Goal: Communication & Community: Answer question/provide support

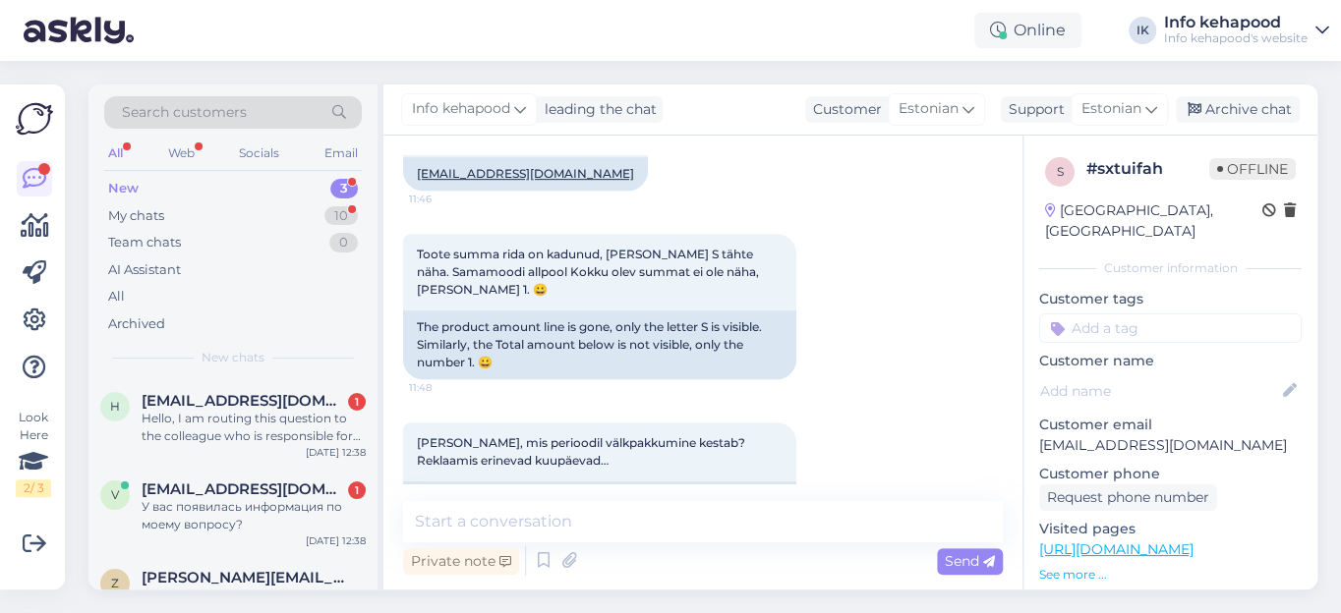
scroll to position [1003, 0]
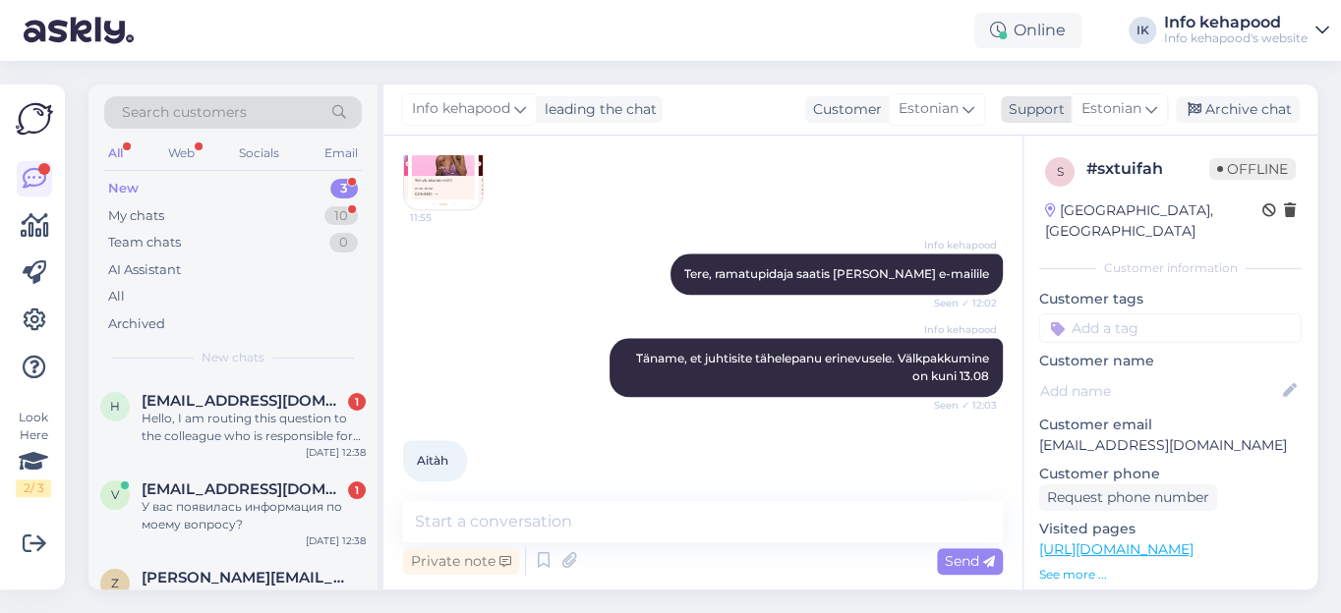
drag, startPoint x: 1252, startPoint y: 105, endPoint x: 1206, endPoint y: 118, distance: 47.9
click at [1250, 106] on div "Archive chat" at bounding box center [1238, 109] width 124 height 27
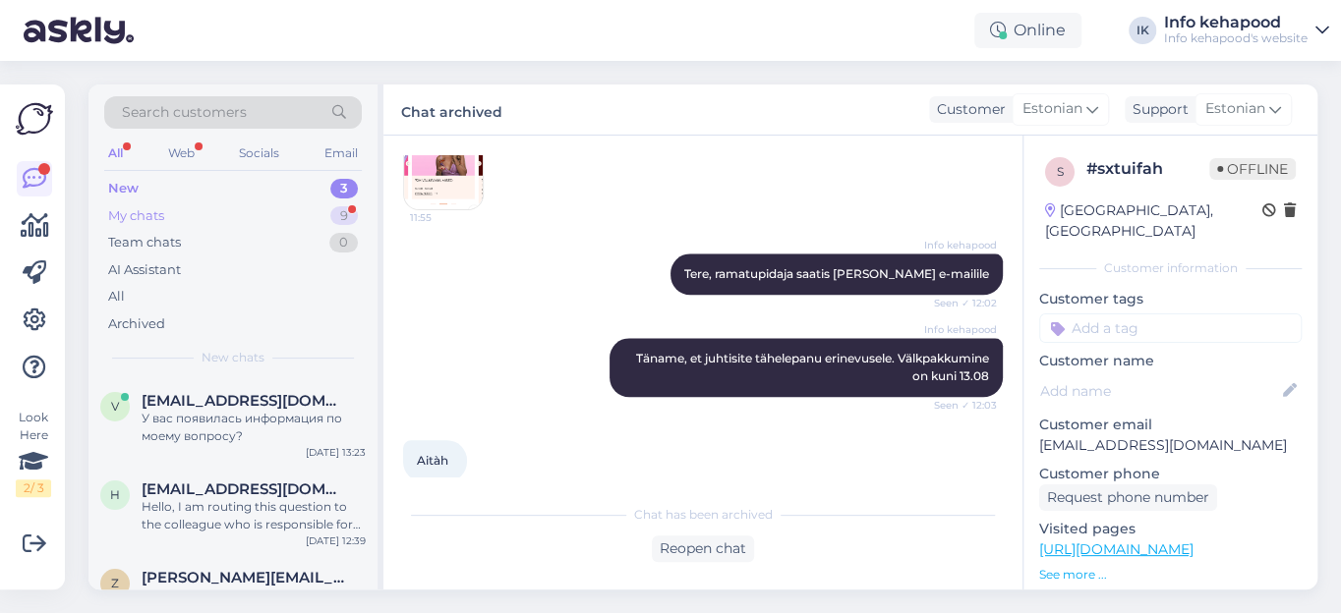
click at [142, 213] on div "My chats" at bounding box center [136, 216] width 56 height 20
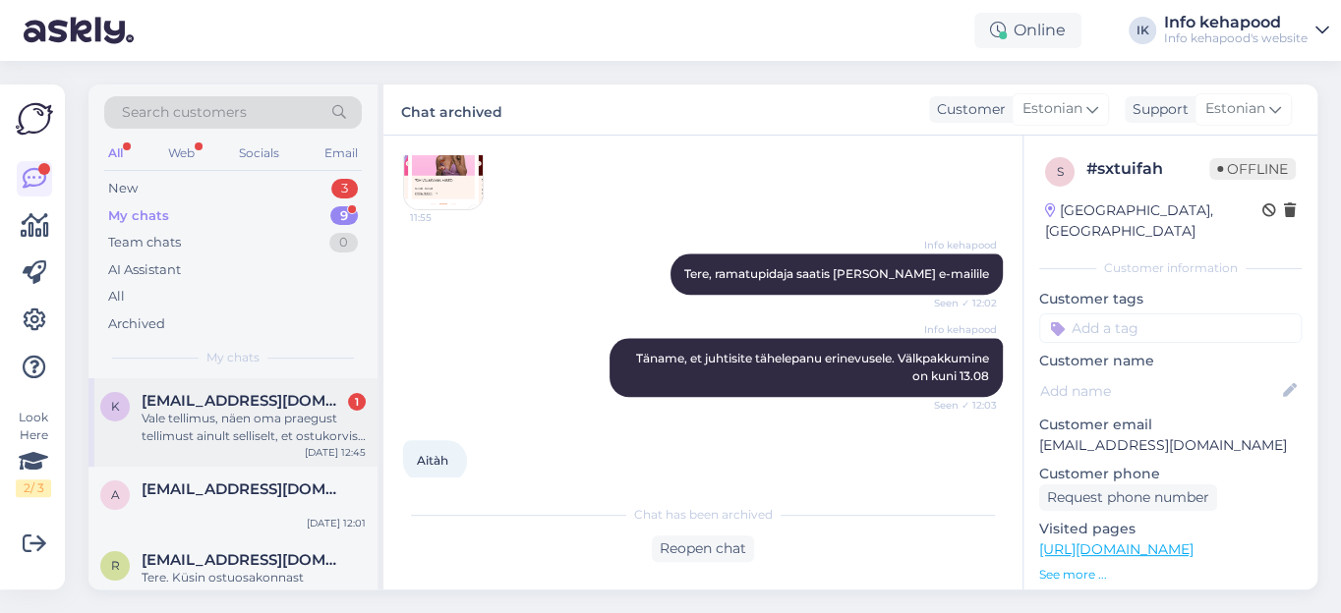
click at [157, 410] on div "Vale tellimus, näen oma praegust tellimust ainult selliselt, et ostukorvis on 6…" at bounding box center [254, 427] width 224 height 35
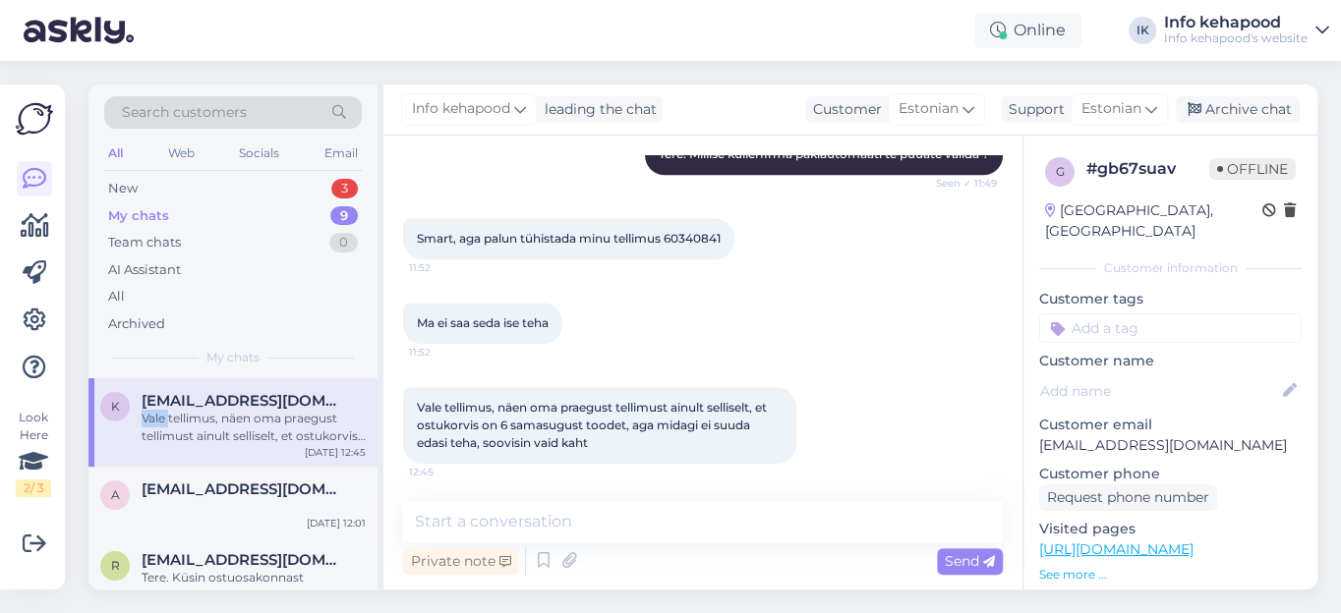
click at [157, 410] on div "Vale tellimus, näen oma praegust tellimust ainult selliselt, et ostukorvis on 6…" at bounding box center [254, 427] width 224 height 35
drag, startPoint x: 417, startPoint y: 397, endPoint x: 639, endPoint y: 442, distance: 226.7
click at [639, 442] on div "Vale tellimus, näen oma praegust tellimust ainult selliselt, et ostukorvis on 6…" at bounding box center [599, 425] width 393 height 77
copy span "Vale tellimus, näen oma praegust tellimust ainult selliselt, et ostukorvis on 6…"
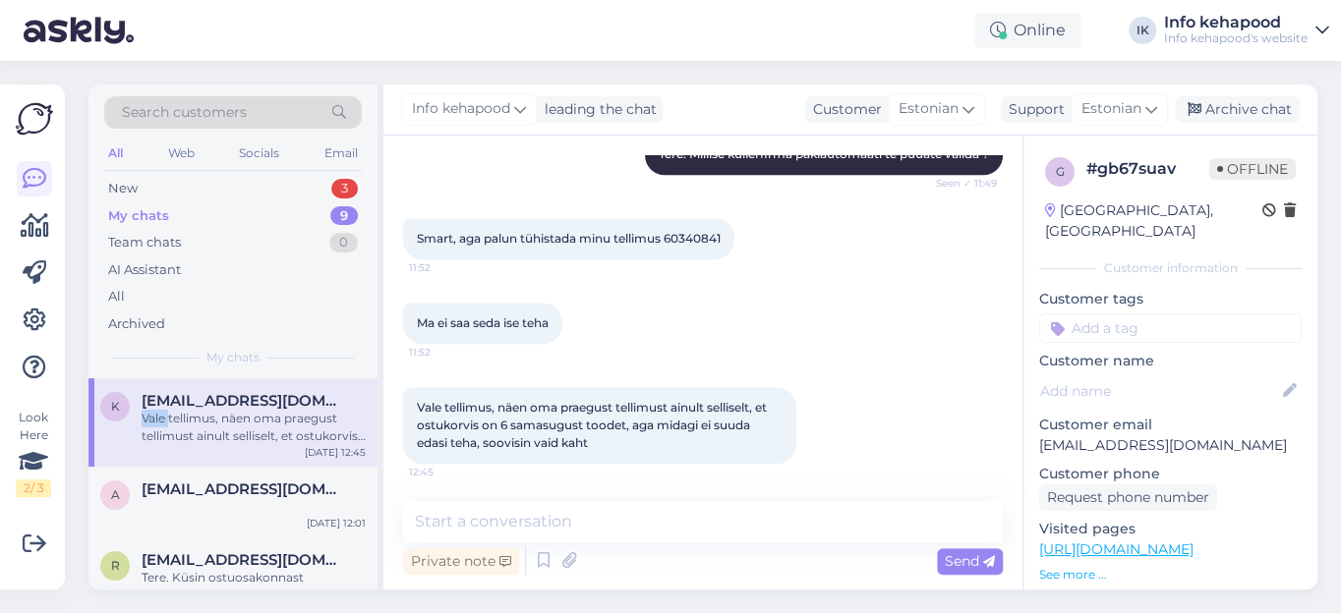
click at [845, 374] on div "Vale tellimus, näen oma praegust tellimust ainult selliselt, et ostukorvis on 6…" at bounding box center [703, 426] width 600 height 120
click at [183, 487] on span "[EMAIL_ADDRESS][DOMAIN_NAME]" at bounding box center [244, 490] width 204 height 18
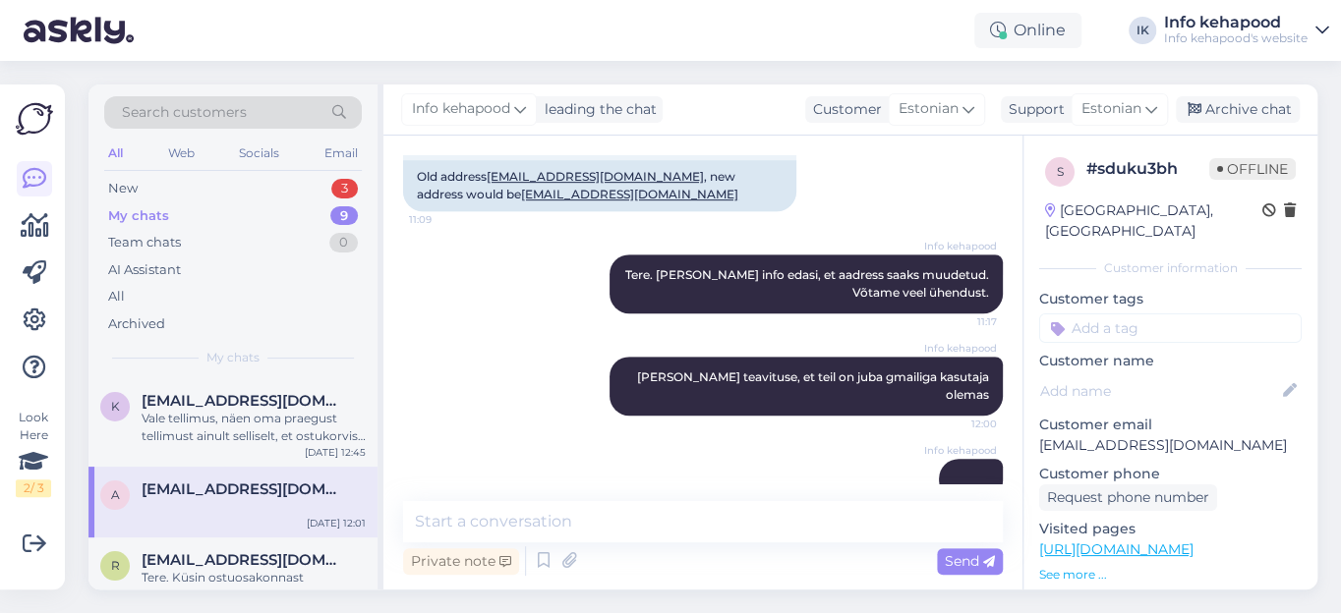
scroll to position [643, 0]
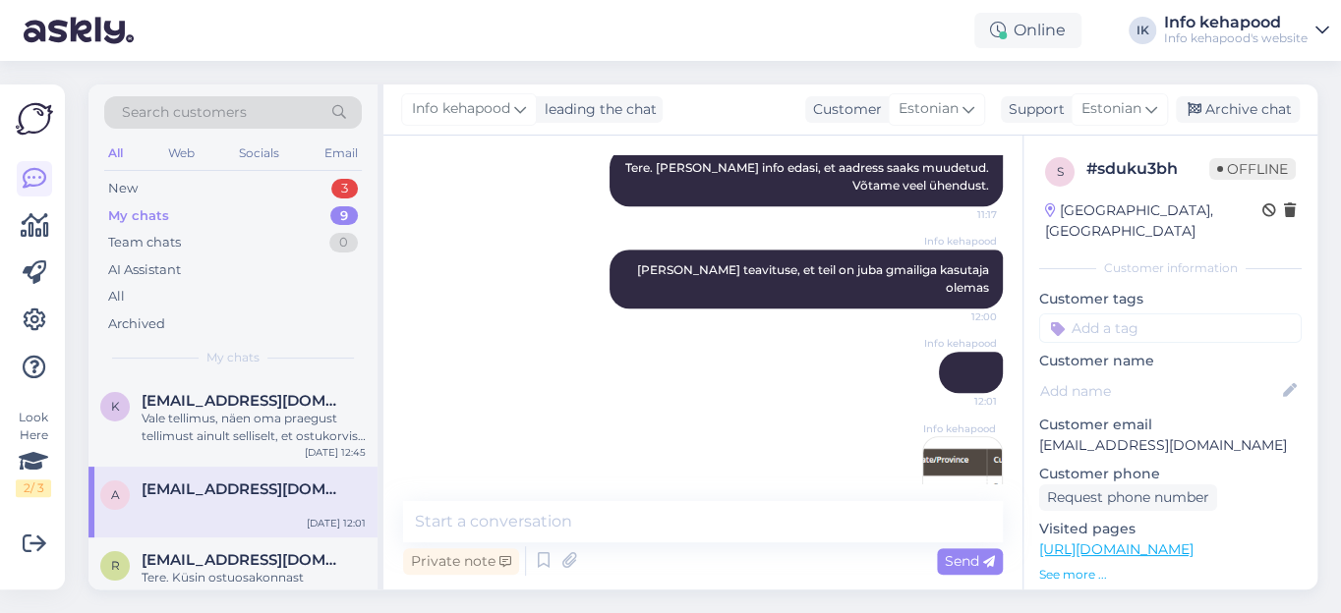
click at [930, 437] on img at bounding box center [962, 476] width 79 height 79
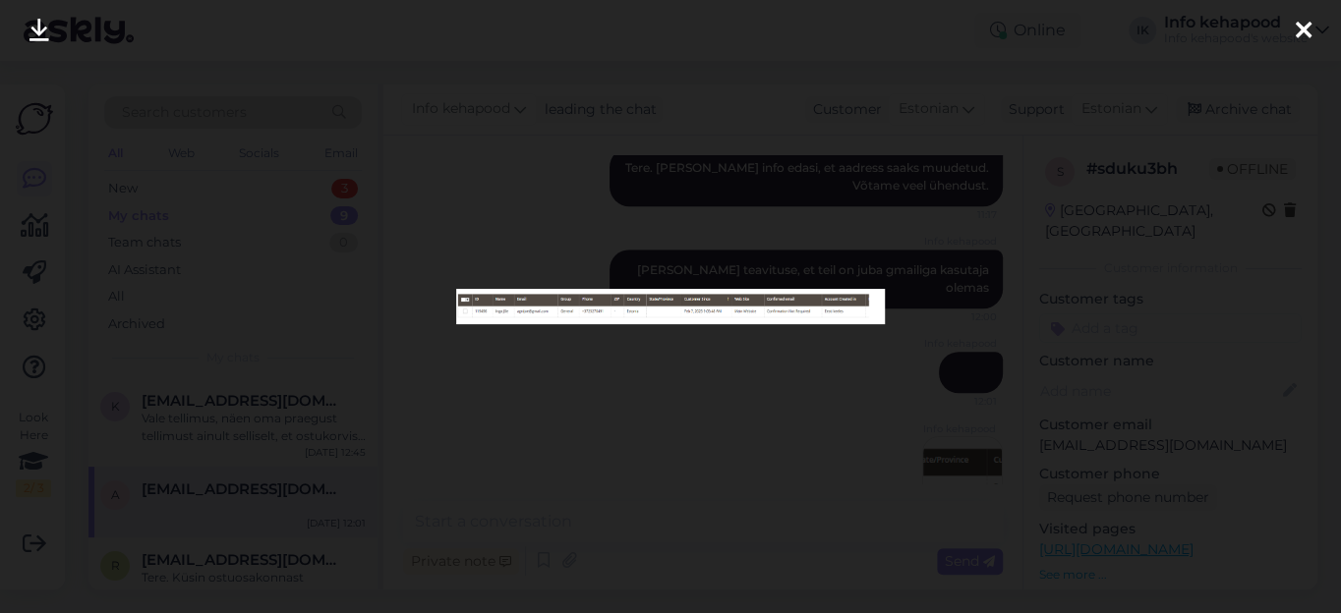
click at [778, 315] on img at bounding box center [671, 306] width 430 height 34
drag, startPoint x: 778, startPoint y: 315, endPoint x: 640, endPoint y: 437, distance: 184.5
click at [640, 437] on div at bounding box center [670, 306] width 1341 height 613
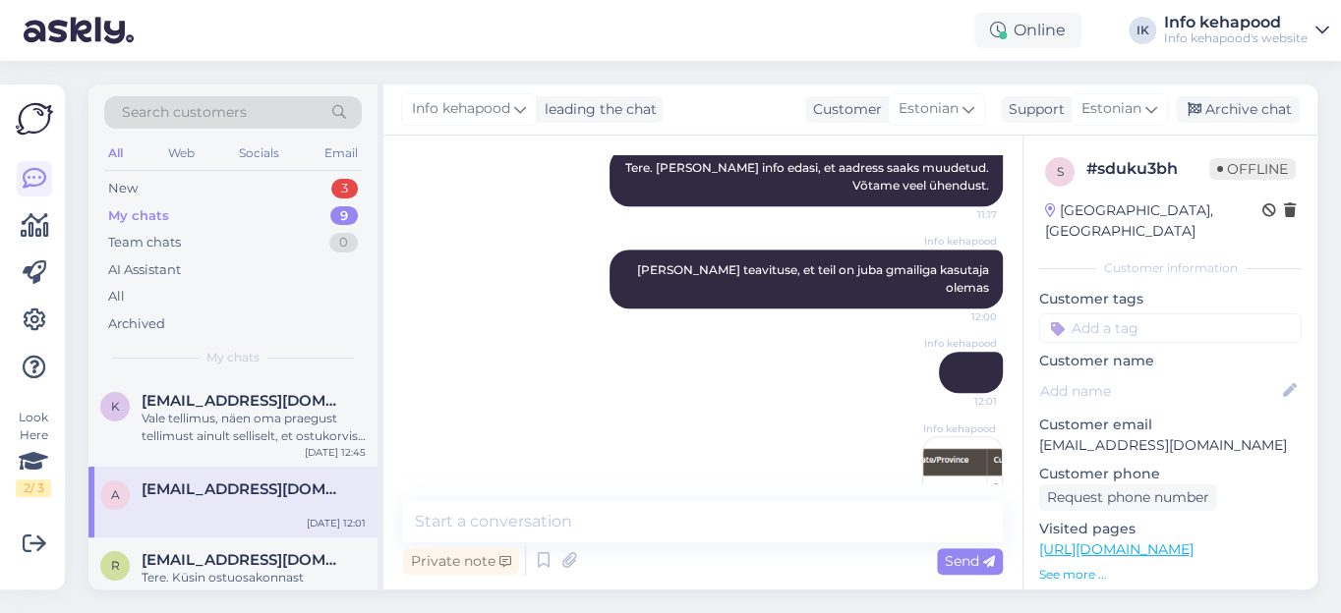
click at [953, 437] on img at bounding box center [962, 476] width 79 height 79
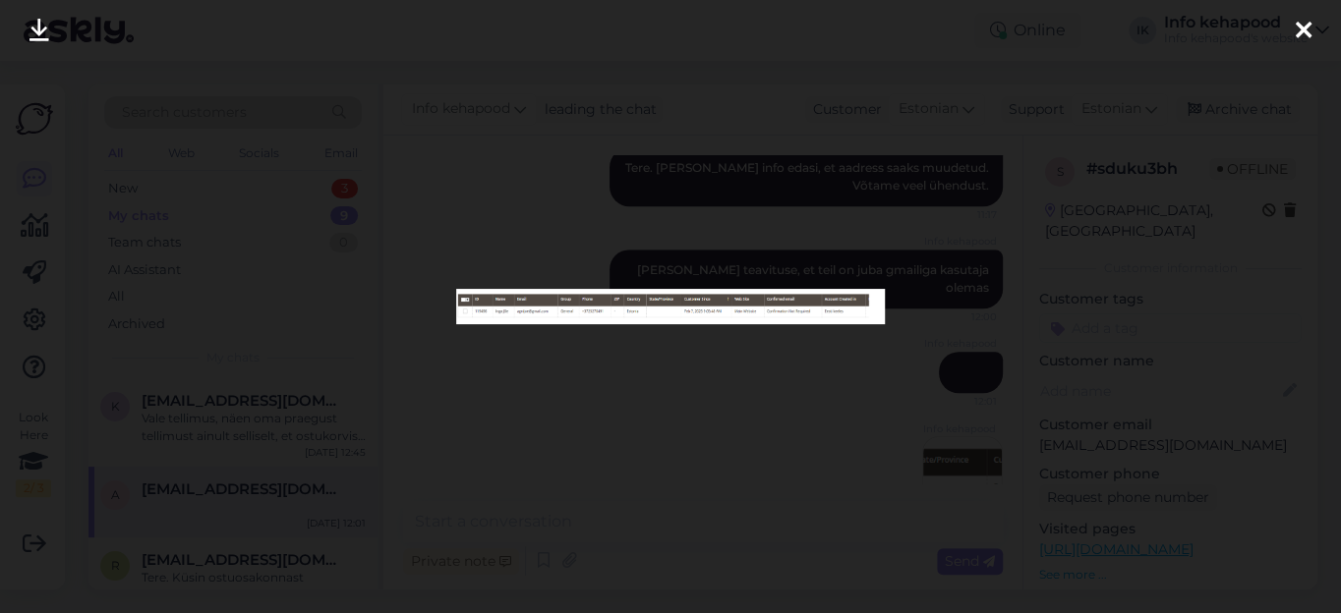
click at [1309, 31] on icon at bounding box center [1304, 32] width 16 height 26
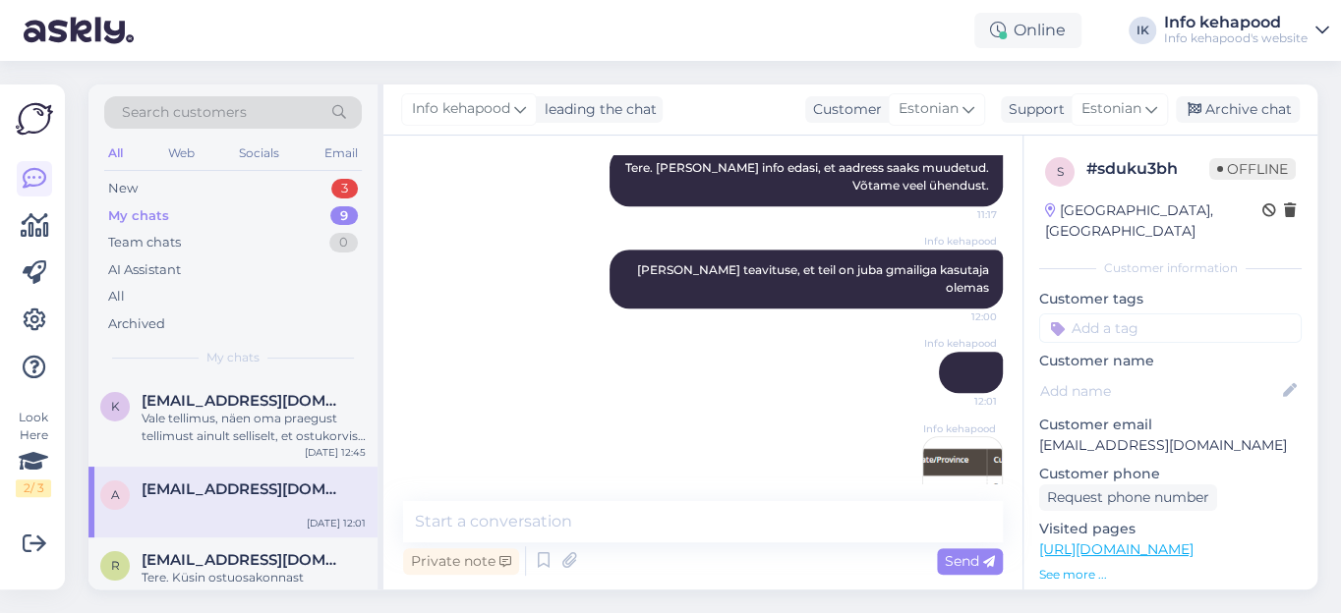
click at [667, 405] on div "Info kehapood 12:01 Info kehapood 12:01" at bounding box center [703, 434] width 600 height 208
click at [156, 180] on div "New 3" at bounding box center [233, 189] width 258 height 28
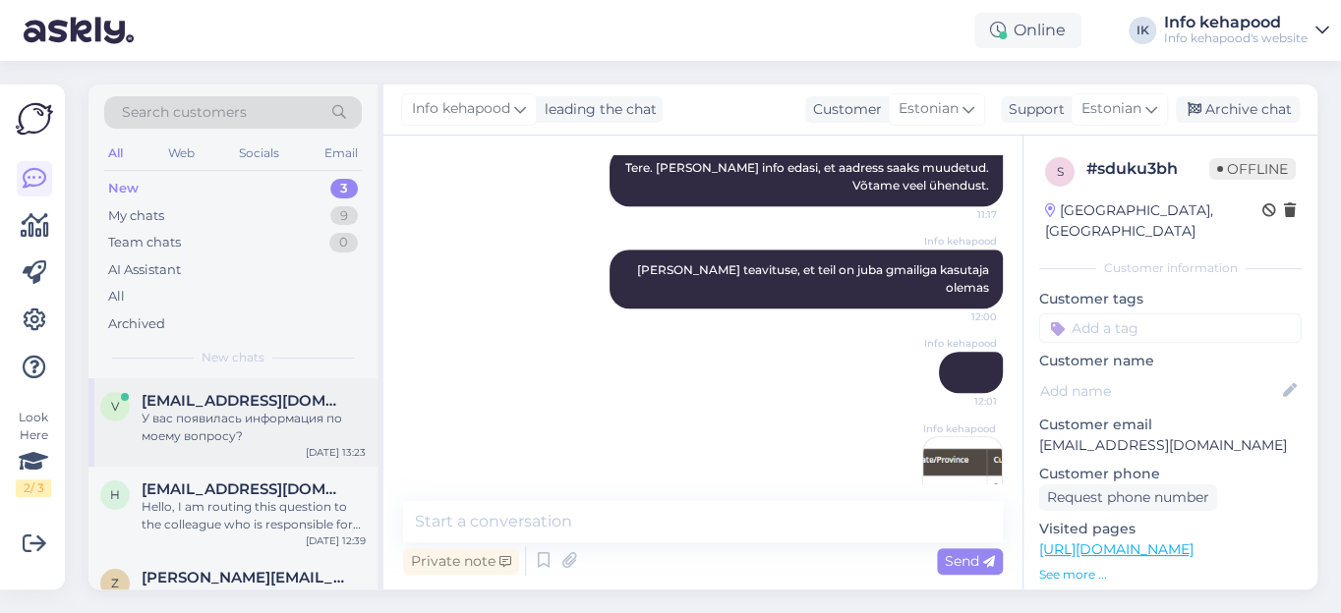
click at [197, 421] on div "У вас появилась информация по моему вопросу?" at bounding box center [254, 427] width 224 height 35
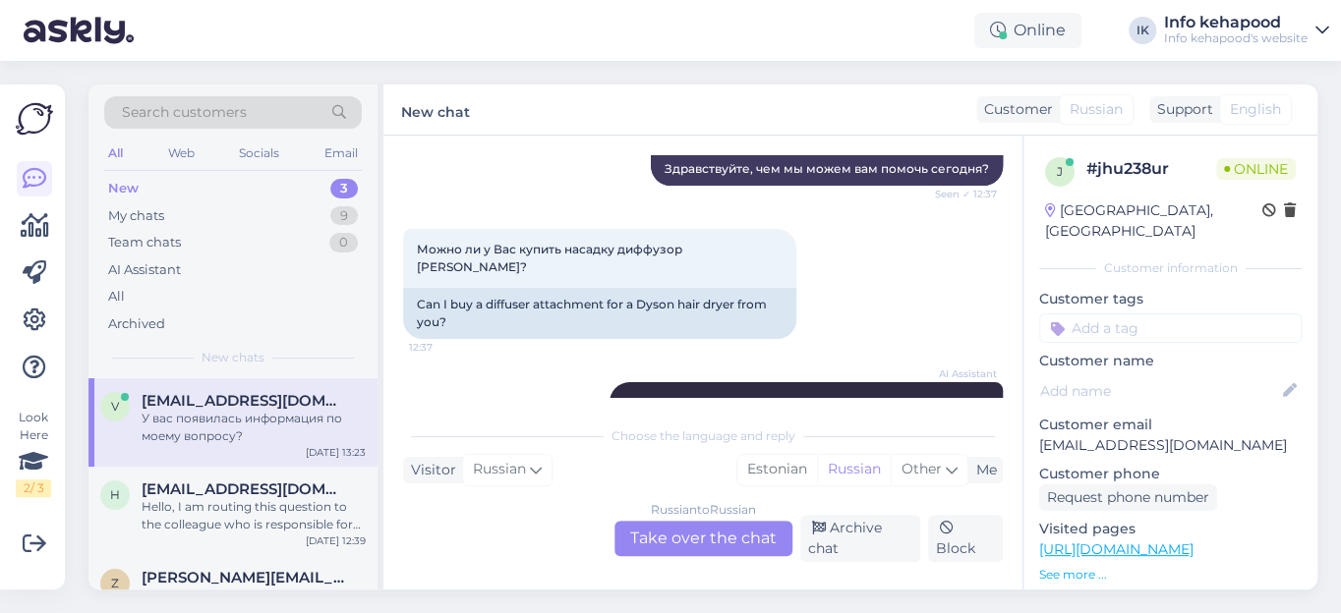
scroll to position [356, 0]
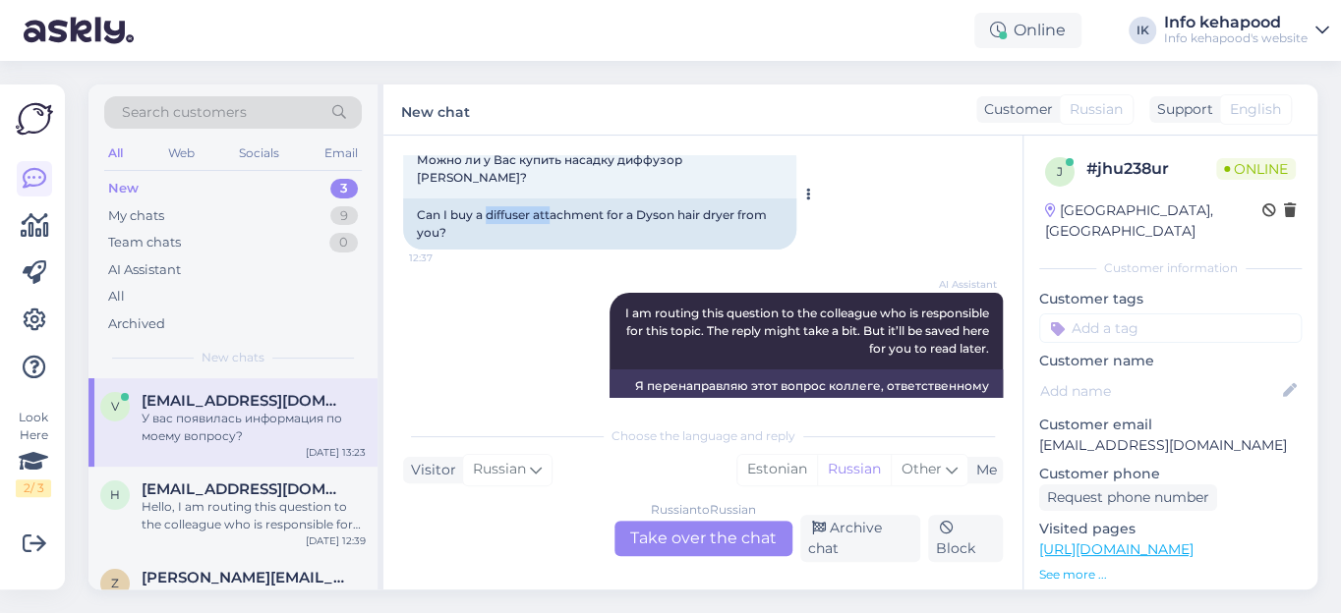
drag, startPoint x: 487, startPoint y: 194, endPoint x: 550, endPoint y: 194, distance: 63.9
click at [550, 199] on div "Can I buy a diffuser attachment for a Dyson hair dryer from you?" at bounding box center [599, 224] width 393 height 51
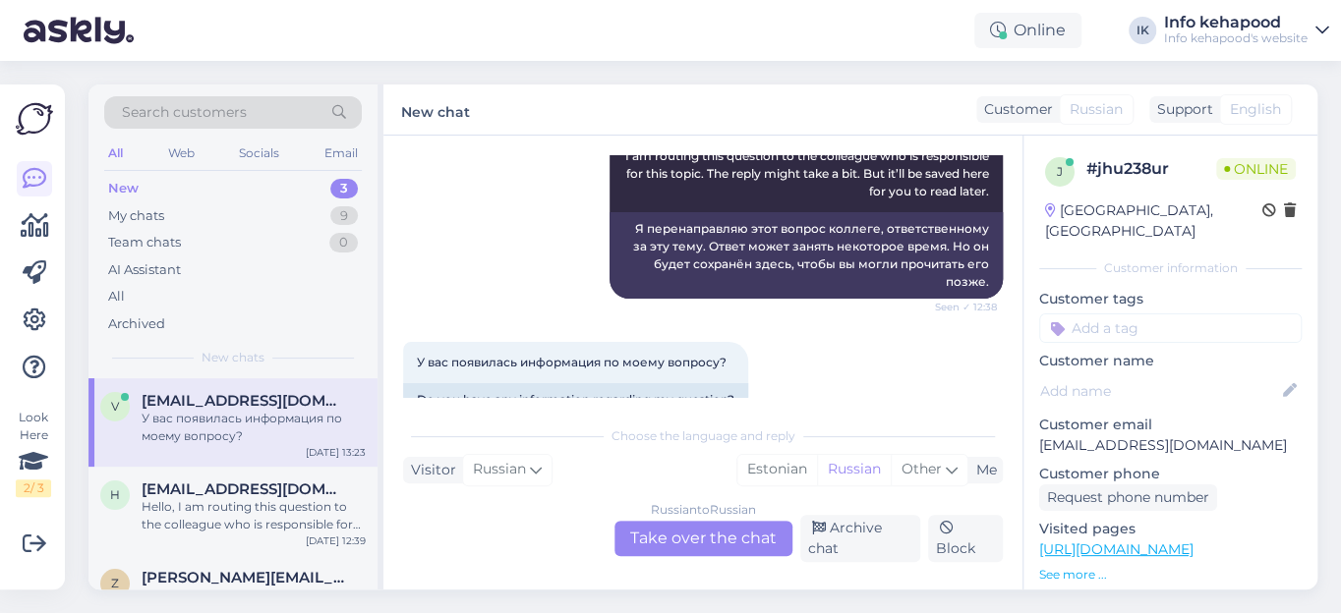
scroll to position [535, 0]
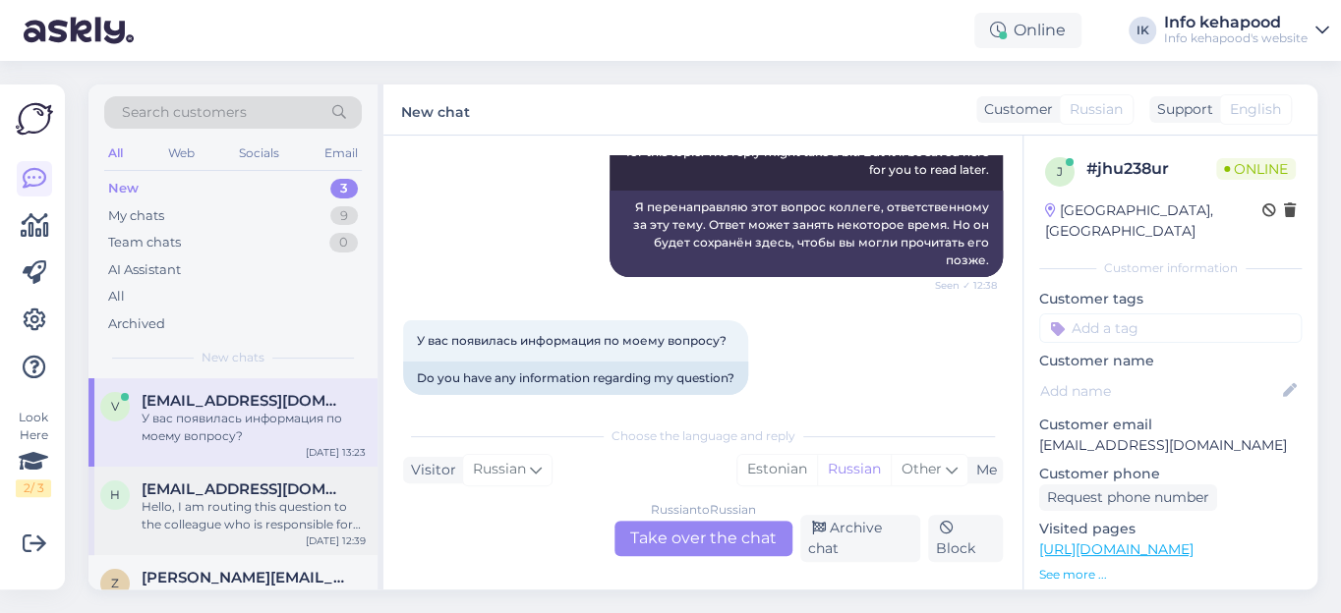
click at [160, 504] on div "Hello, I am routing this question to the colleague who is responsible for this …" at bounding box center [254, 515] width 224 height 35
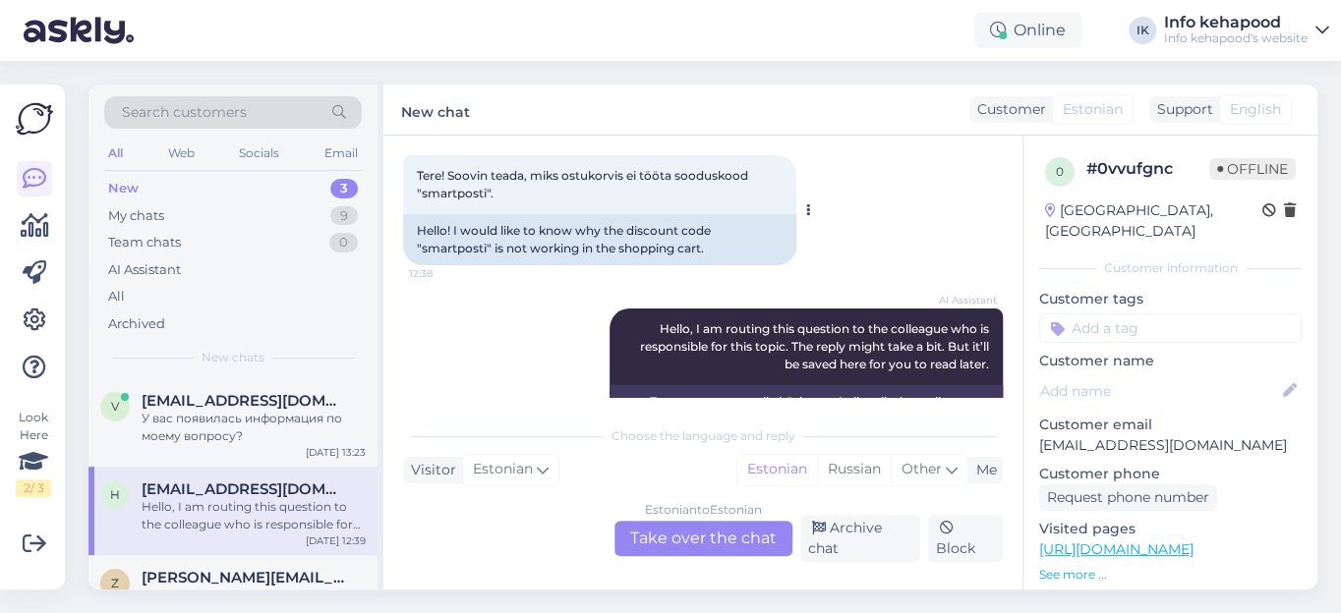
scroll to position [2, 0]
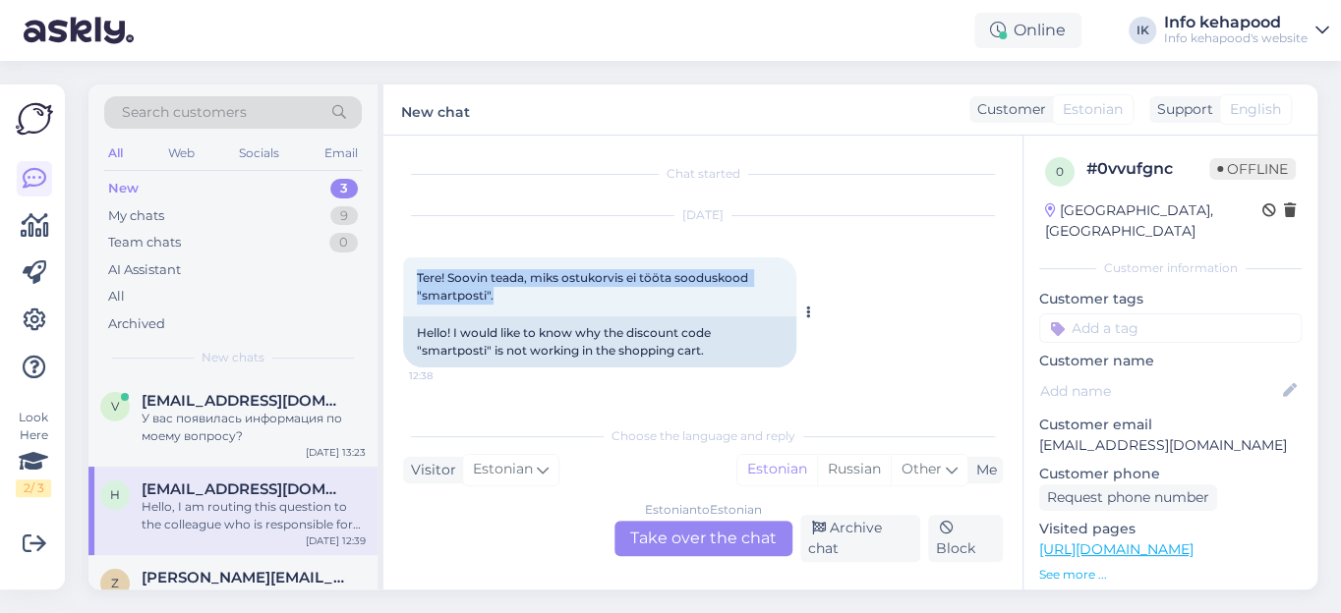
drag, startPoint x: 416, startPoint y: 264, endPoint x: 511, endPoint y: 304, distance: 103.1
click at [511, 304] on div "Tere! Soovin teada, miks ostukorvis ei tööta sooduskood "smartposti". 12:38" at bounding box center [599, 287] width 393 height 59
copy span "Tere! Soovin teada, miks ostukorvis ei tööta sooduskood "smartposti"."
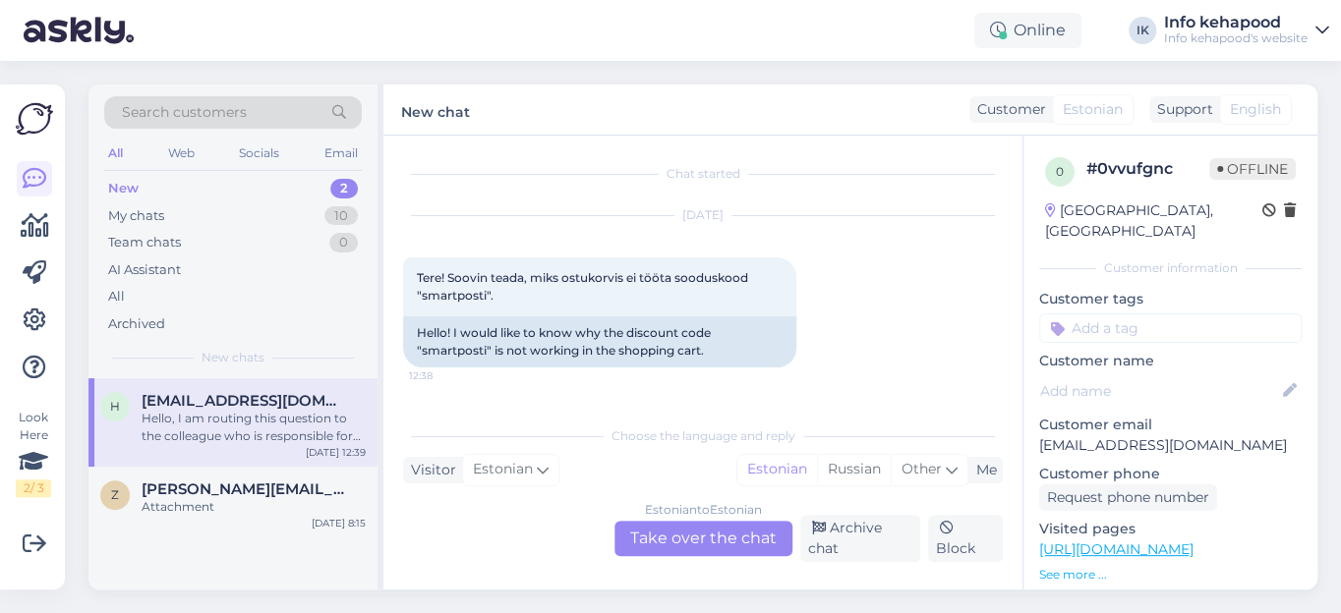
click at [557, 416] on div "Choose the language and reply Visitor Estonian Me Estonian Russian Other Estoni…" at bounding box center [703, 489] width 600 height 146
click at [259, 415] on div "Hello, I am routing this question to the colleague who is responsible for this …" at bounding box center [254, 427] width 224 height 35
click at [162, 213] on div "My chats" at bounding box center [136, 216] width 56 height 20
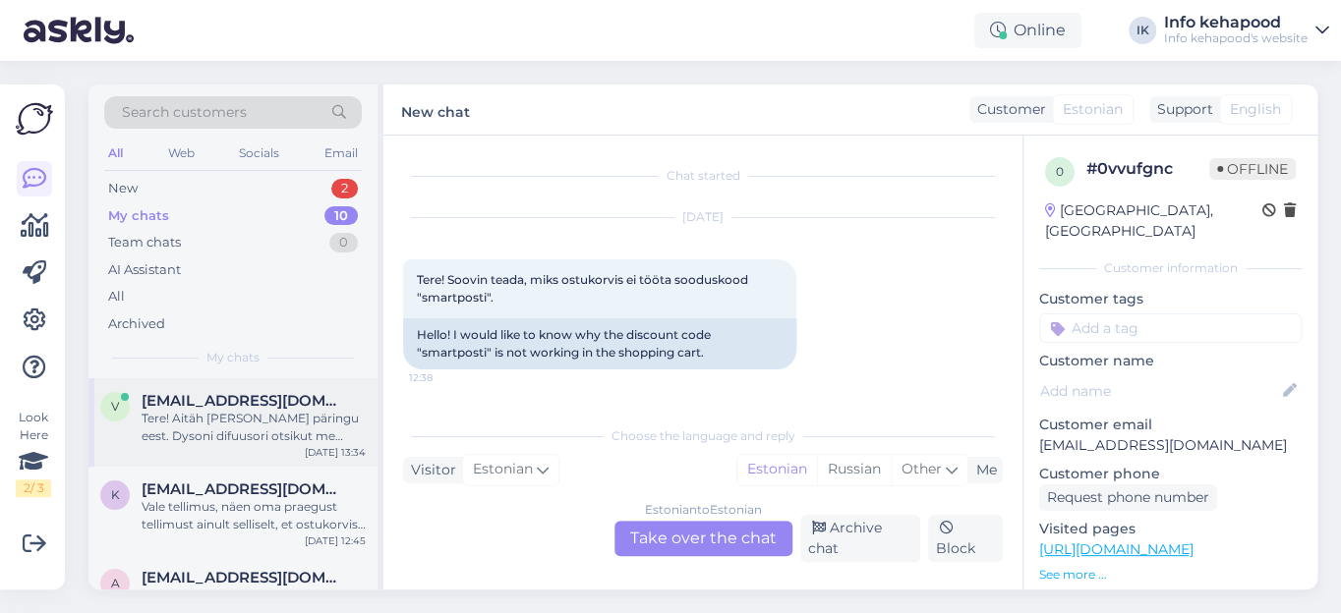
click at [259, 422] on div "Tere! Aitäh [PERSON_NAME] päringu eest. Dysoni difuusori otsikut me eraldi ei m…" at bounding box center [254, 427] width 224 height 35
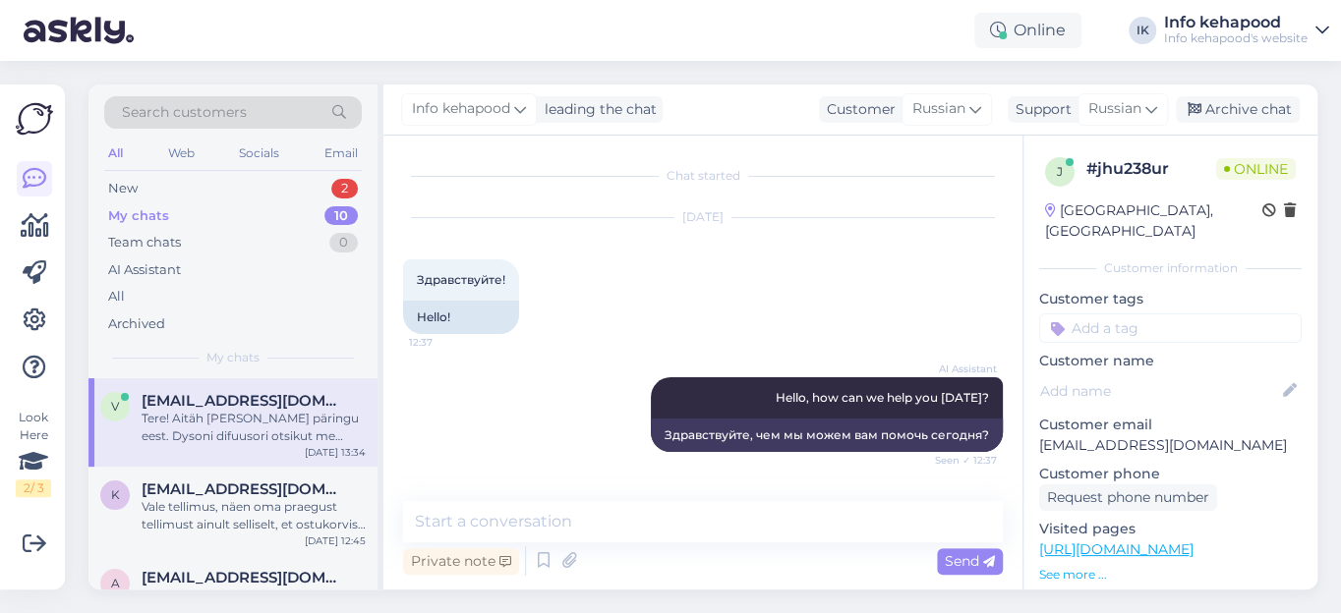
scroll to position [568, 0]
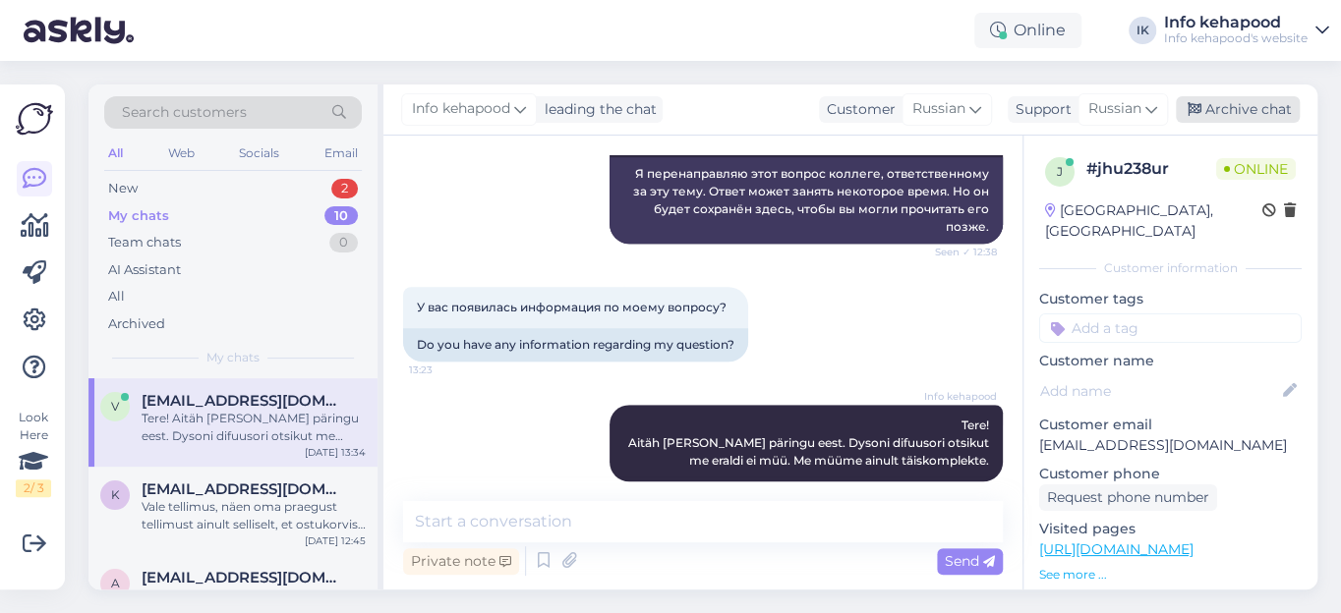
click at [1259, 104] on div "Archive chat" at bounding box center [1238, 109] width 124 height 27
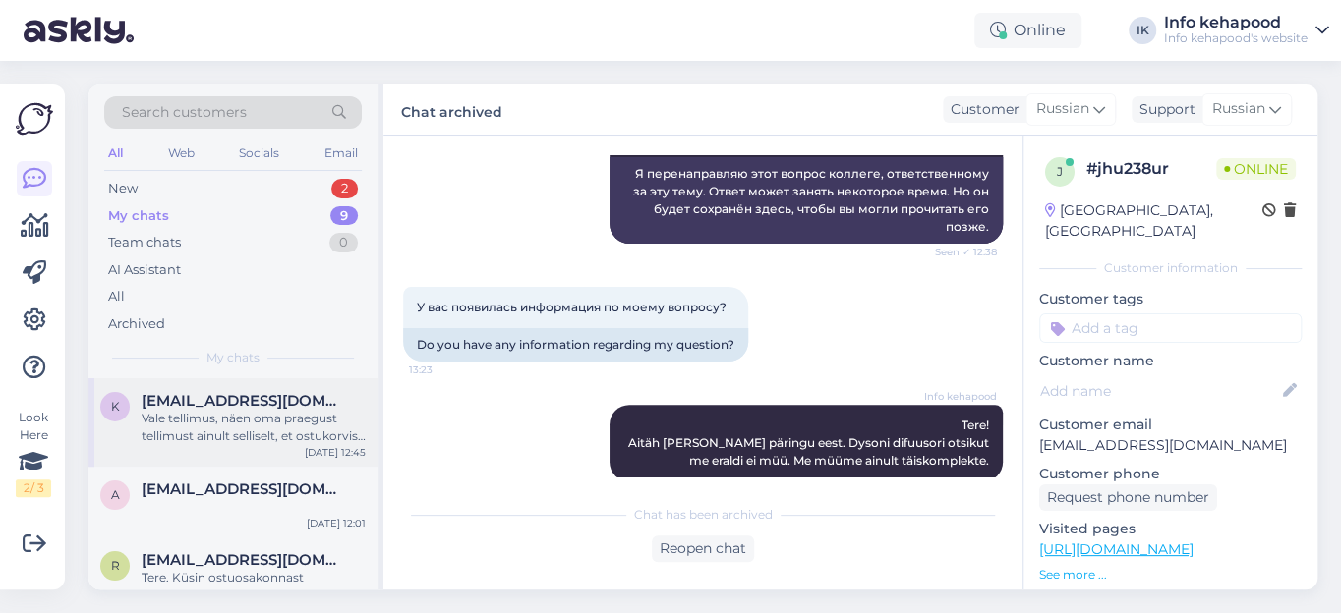
click at [225, 419] on div "Vale tellimus, näen oma praegust tellimust ainult selliselt, et ostukorvis on 6…" at bounding box center [254, 427] width 224 height 35
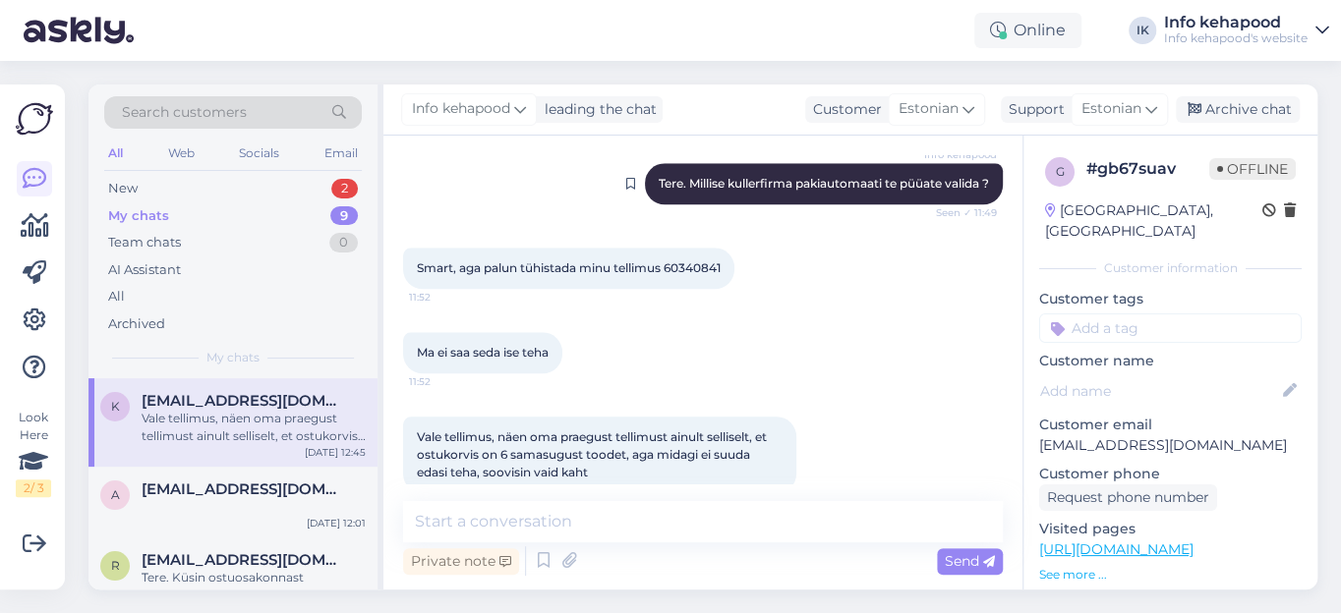
scroll to position [1016, 0]
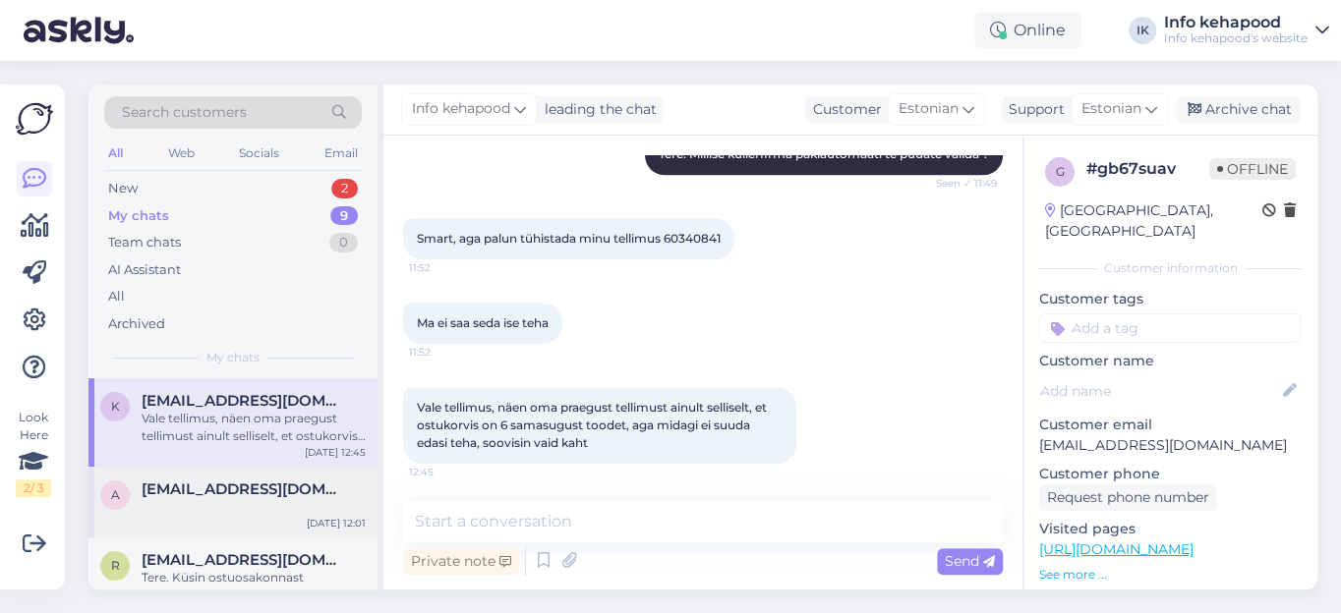
click at [205, 488] on span "[EMAIL_ADDRESS][DOMAIN_NAME]" at bounding box center [244, 490] width 204 height 18
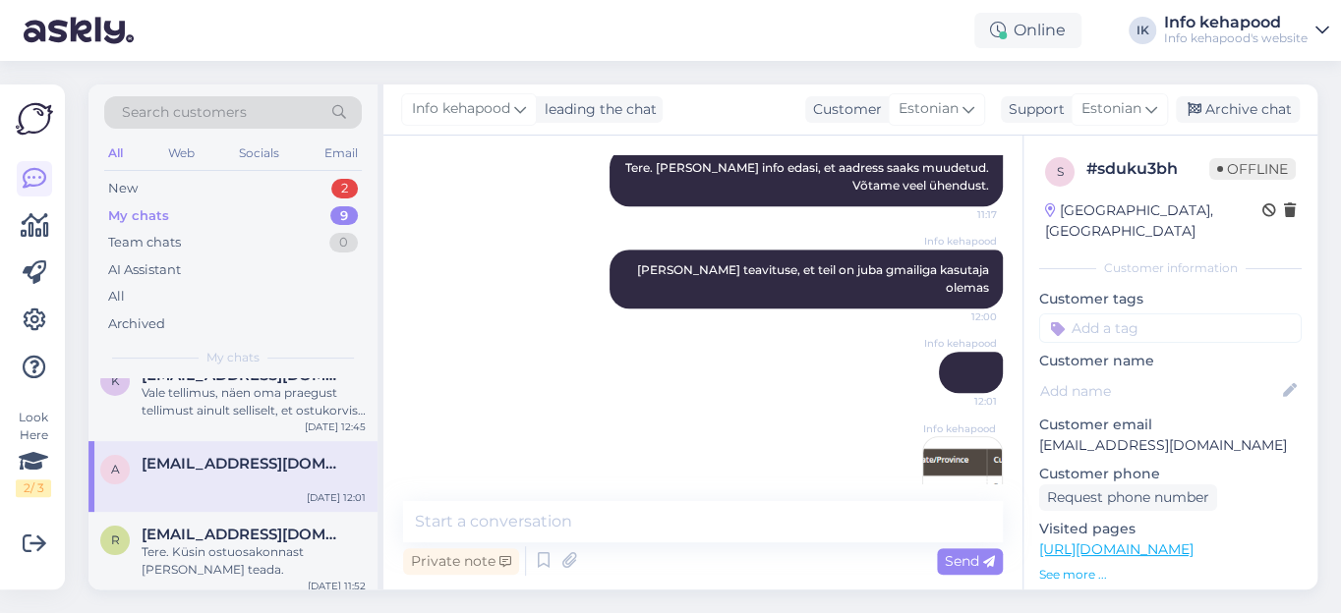
scroll to position [0, 0]
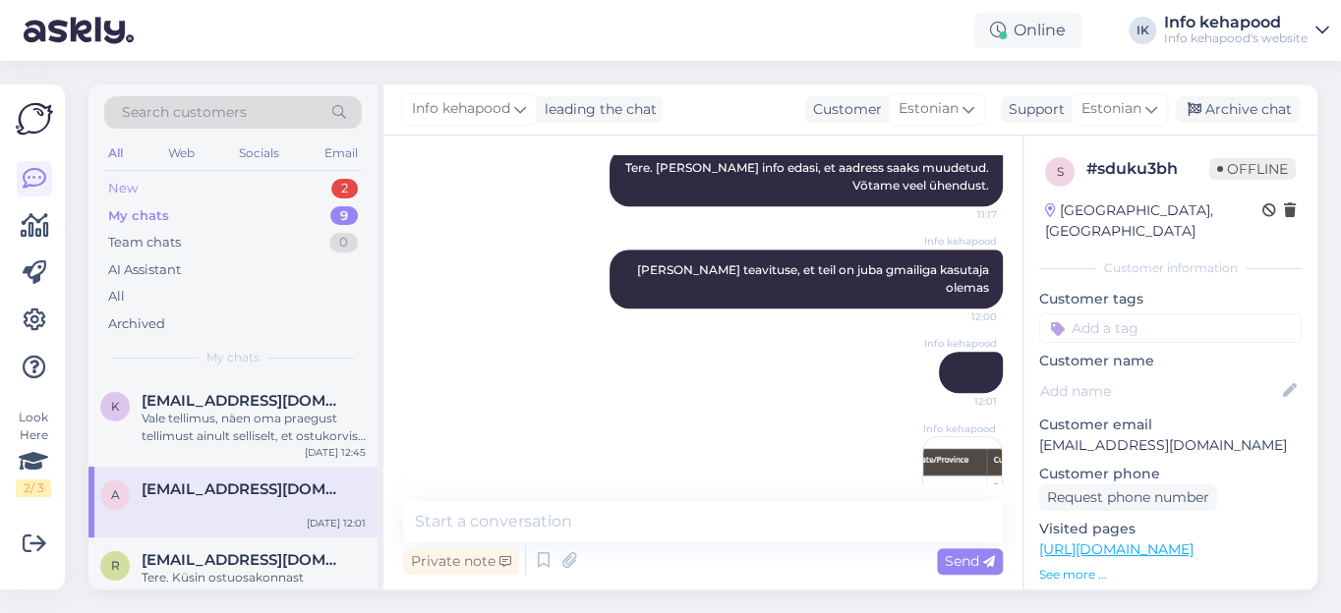
click at [120, 193] on div "New" at bounding box center [122, 189] width 29 height 20
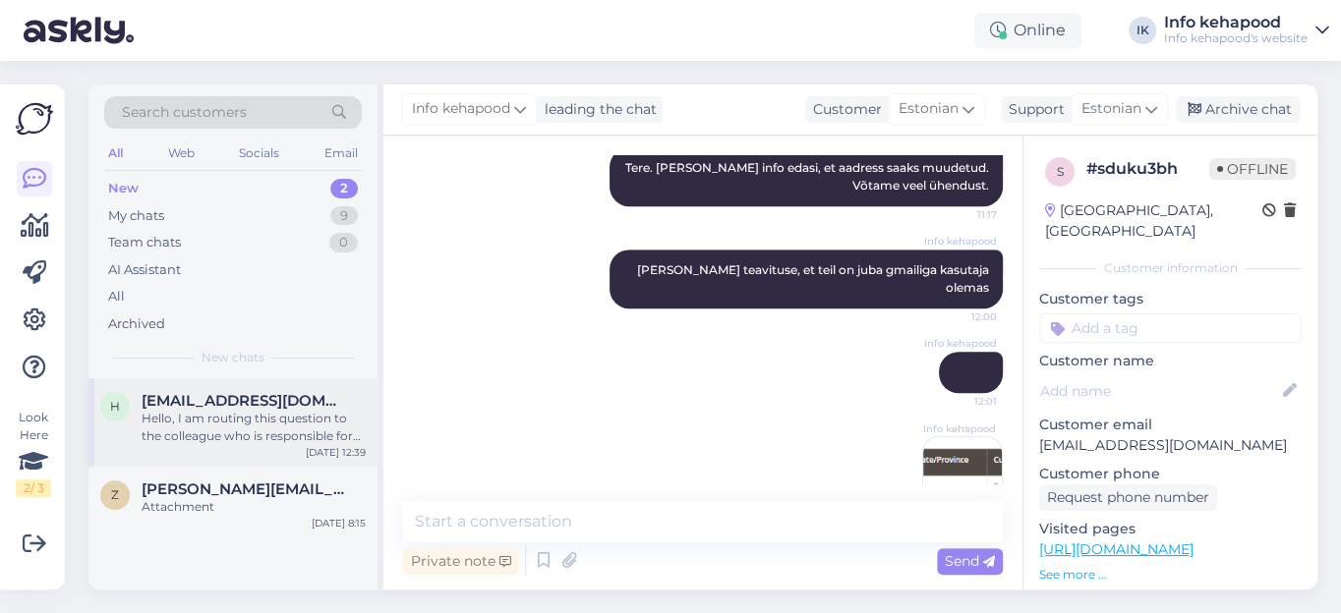
click at [237, 424] on div "Hello, I am routing this question to the colleague who is responsible for this …" at bounding box center [254, 427] width 224 height 35
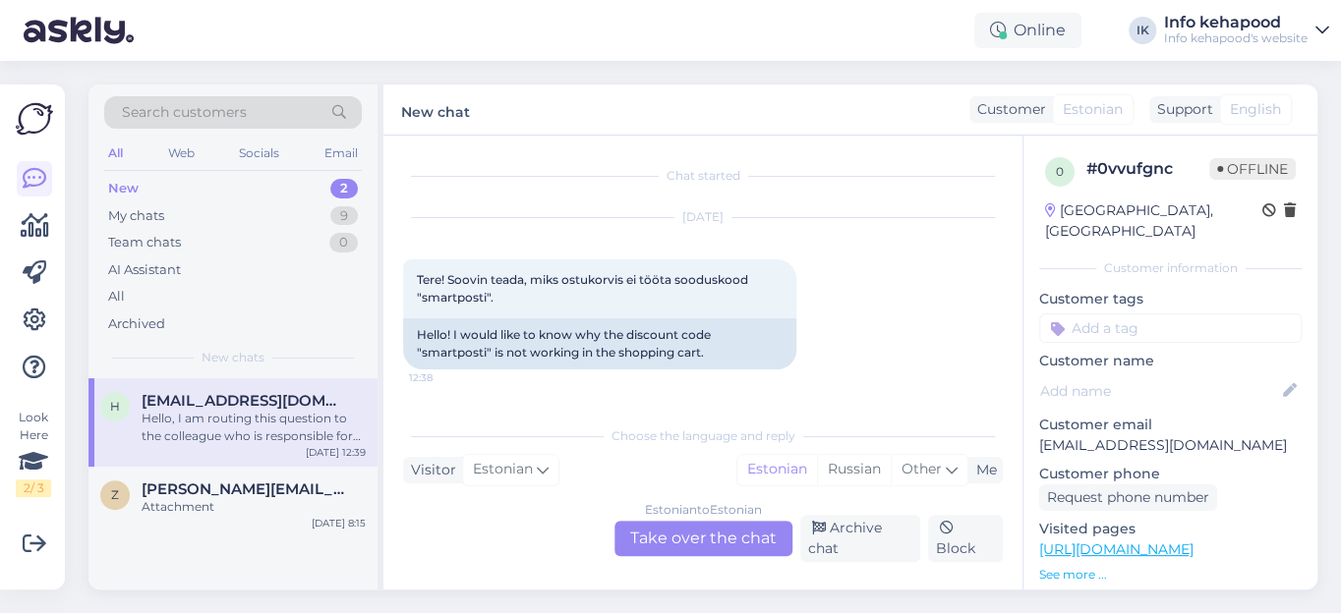
scroll to position [180, 0]
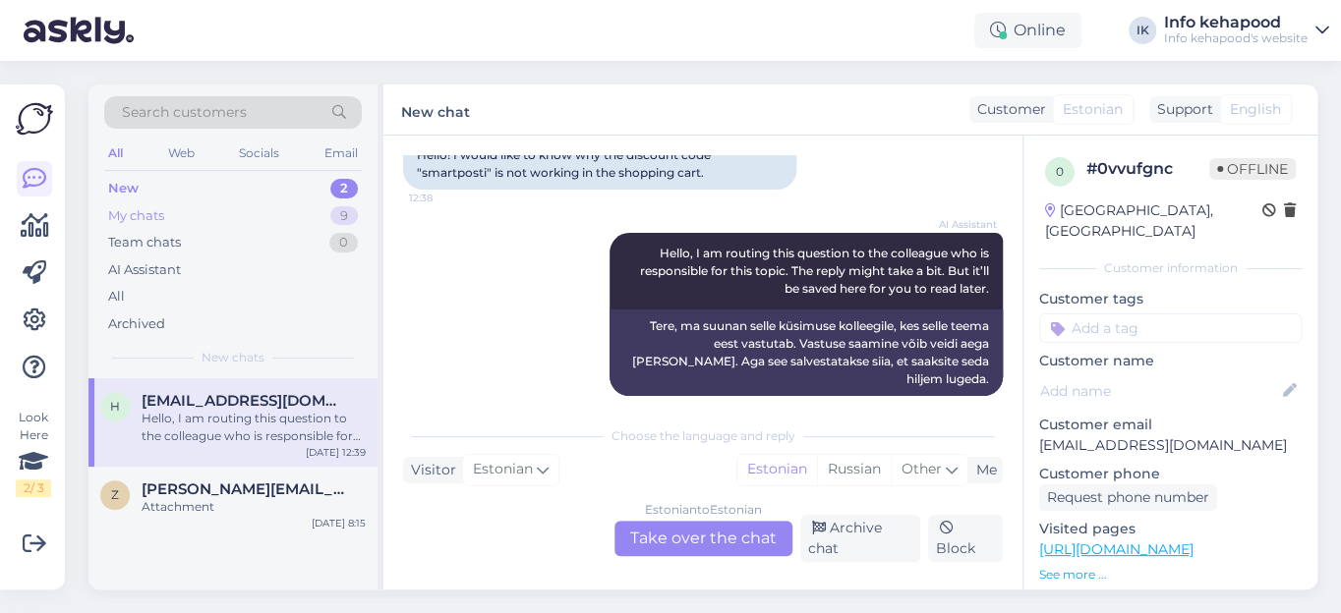
click at [123, 218] on div "My chats" at bounding box center [136, 216] width 56 height 20
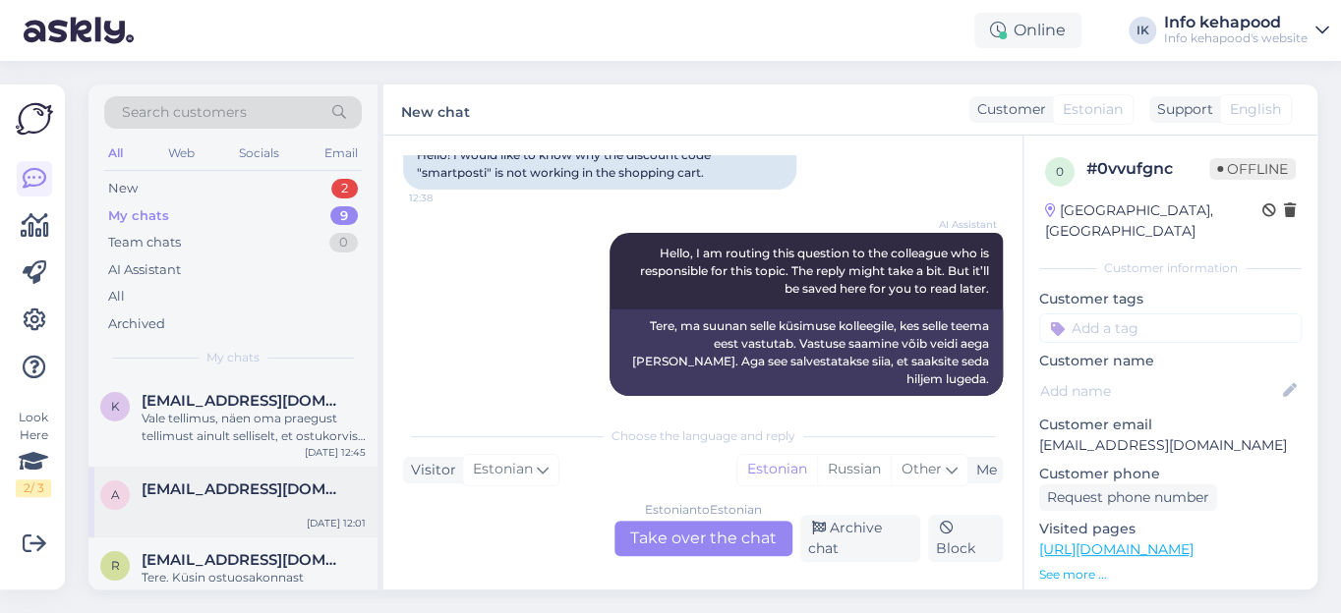
scroll to position [88, 0]
